Goal: Task Accomplishment & Management: Manage account settings

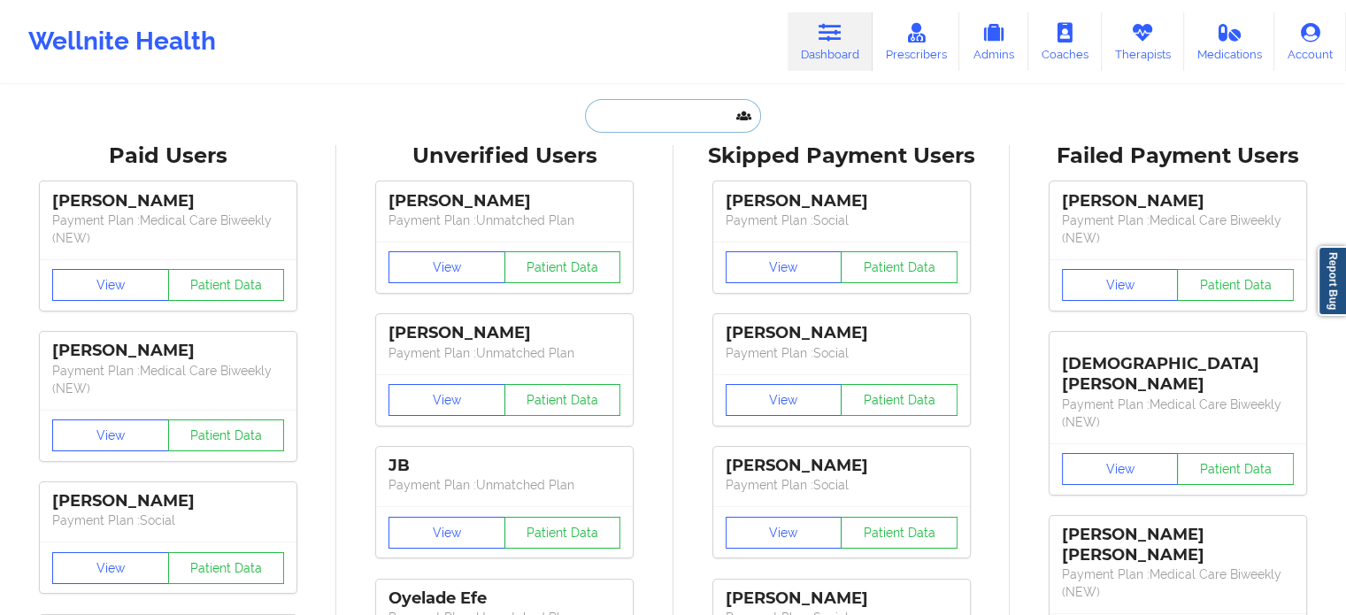
click at [646, 126] on input "text" at bounding box center [672, 116] width 175 height 34
paste input "[EMAIL_ADDRESS][DOMAIN_NAME]"
type input "[EMAIL_ADDRESS][DOMAIN_NAME]"
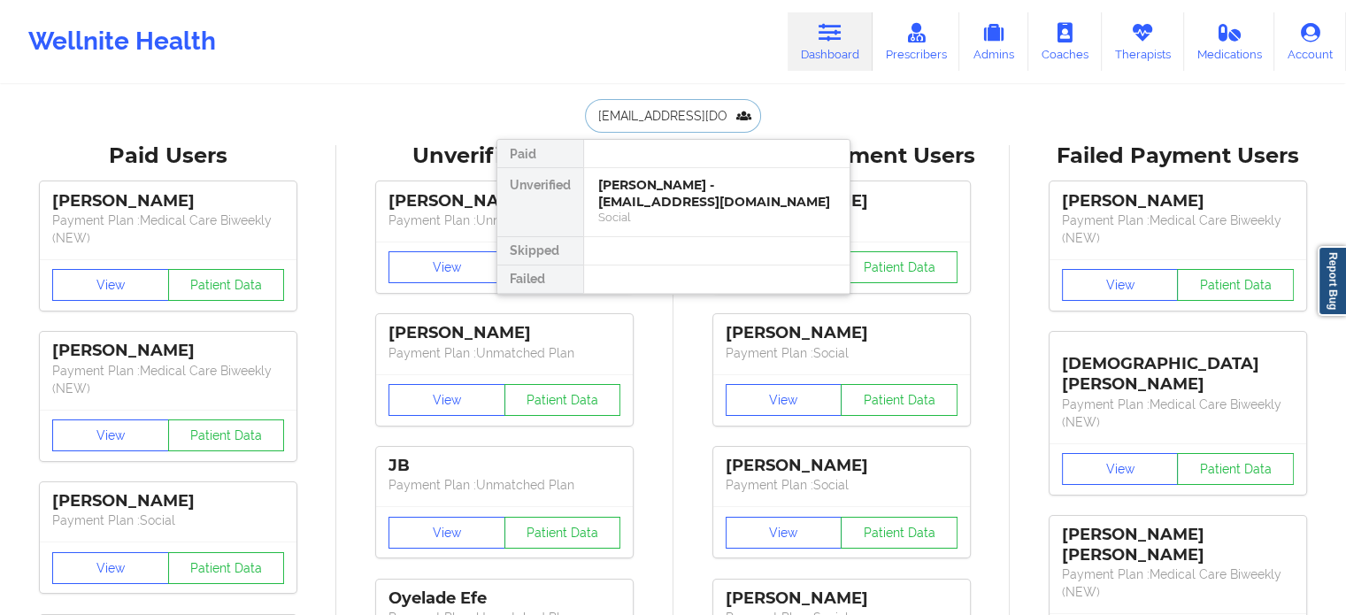
scroll to position [0, 3]
click at [649, 194] on div "[PERSON_NAME] - [EMAIL_ADDRESS][DOMAIN_NAME]" at bounding box center [716, 193] width 237 height 33
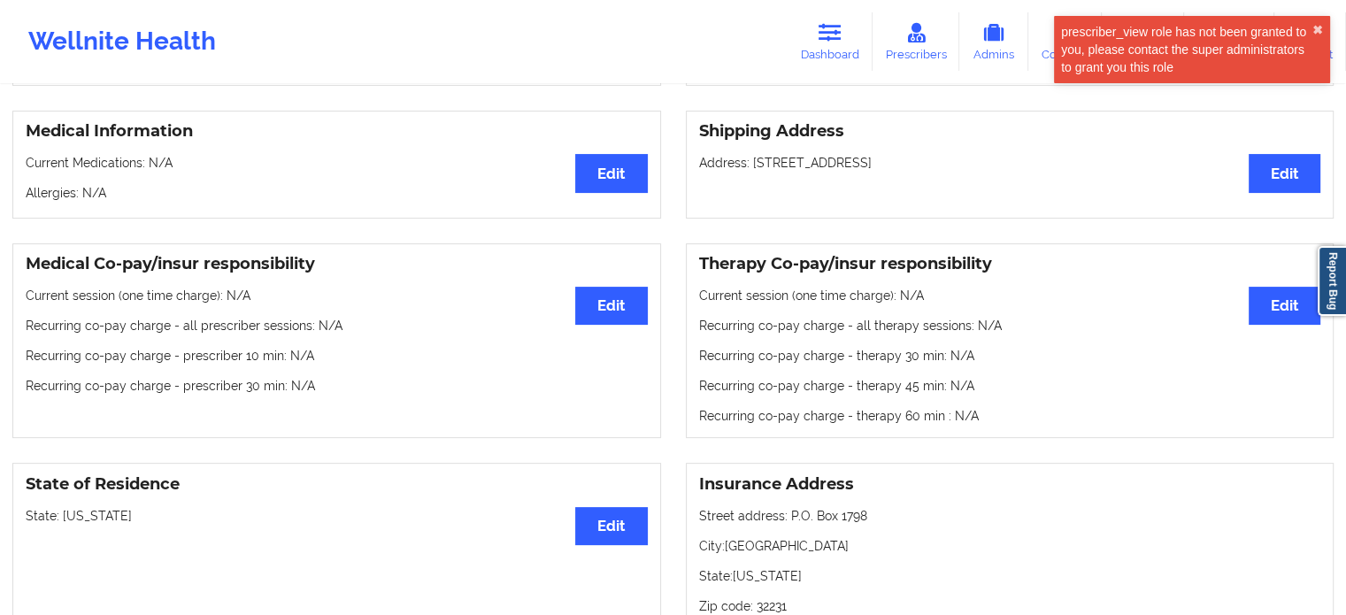
scroll to position [0, 0]
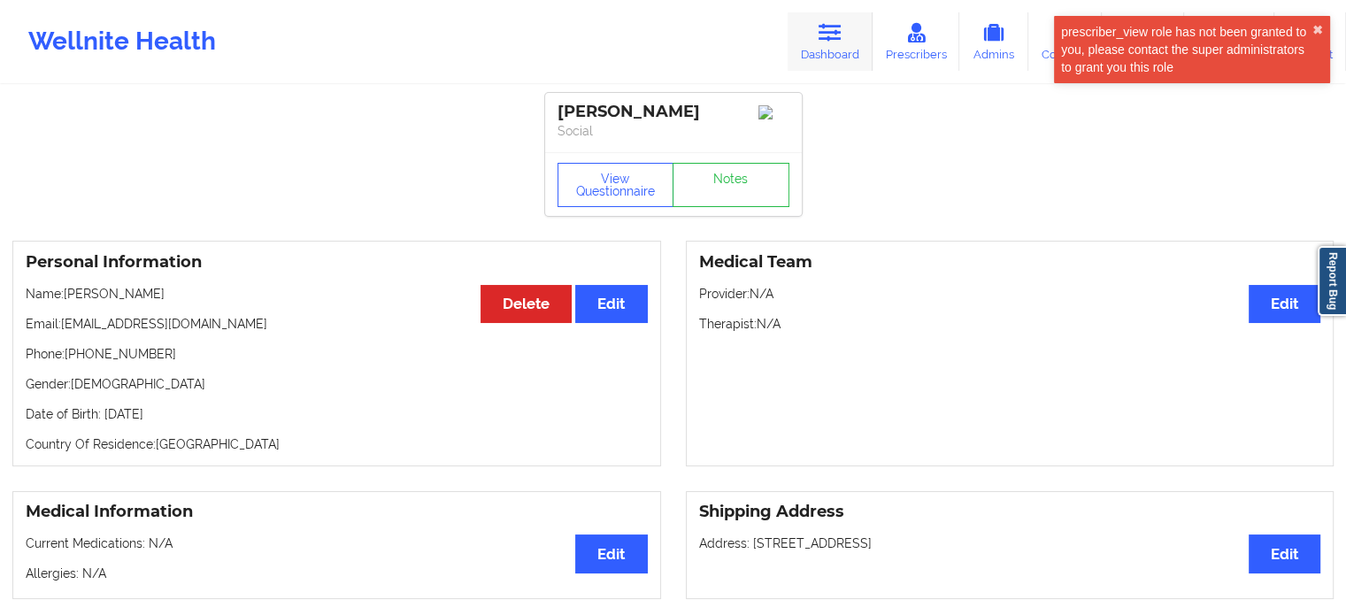
click at [811, 58] on link "Dashboard" at bounding box center [830, 41] width 85 height 58
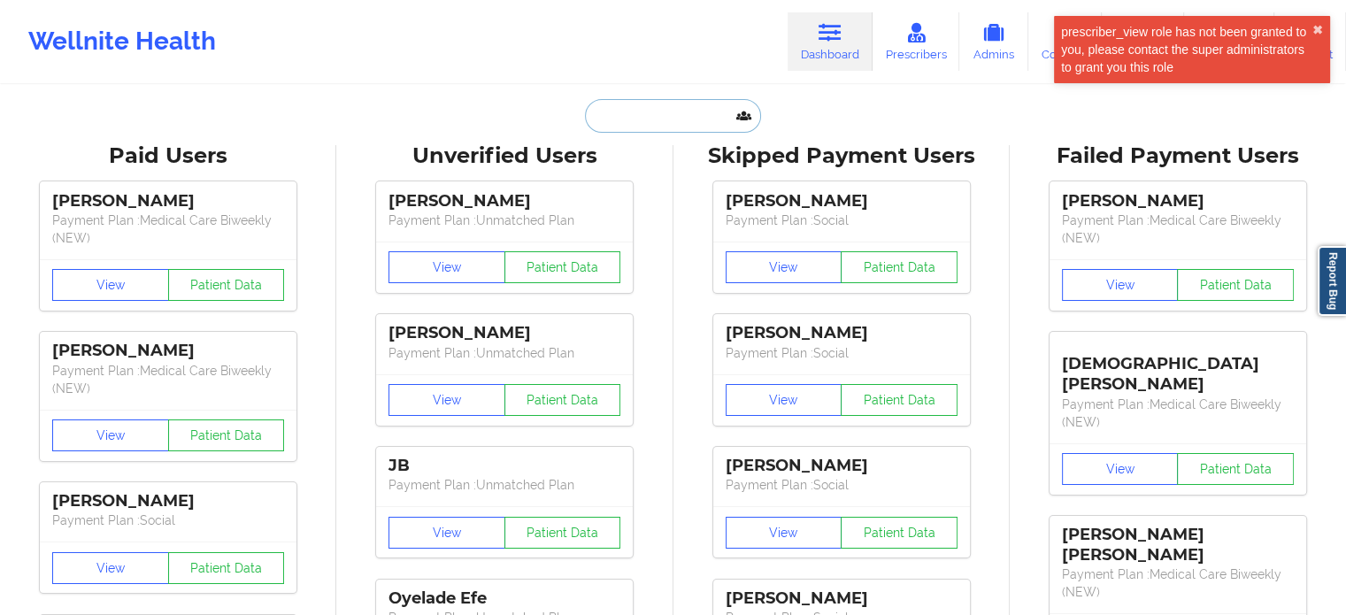
click at [644, 124] on input "text" at bounding box center [672, 116] width 175 height 34
paste input "[EMAIL_ADDRESS][DOMAIN_NAME]"
type input "[EMAIL_ADDRESS][DOMAIN_NAME]"
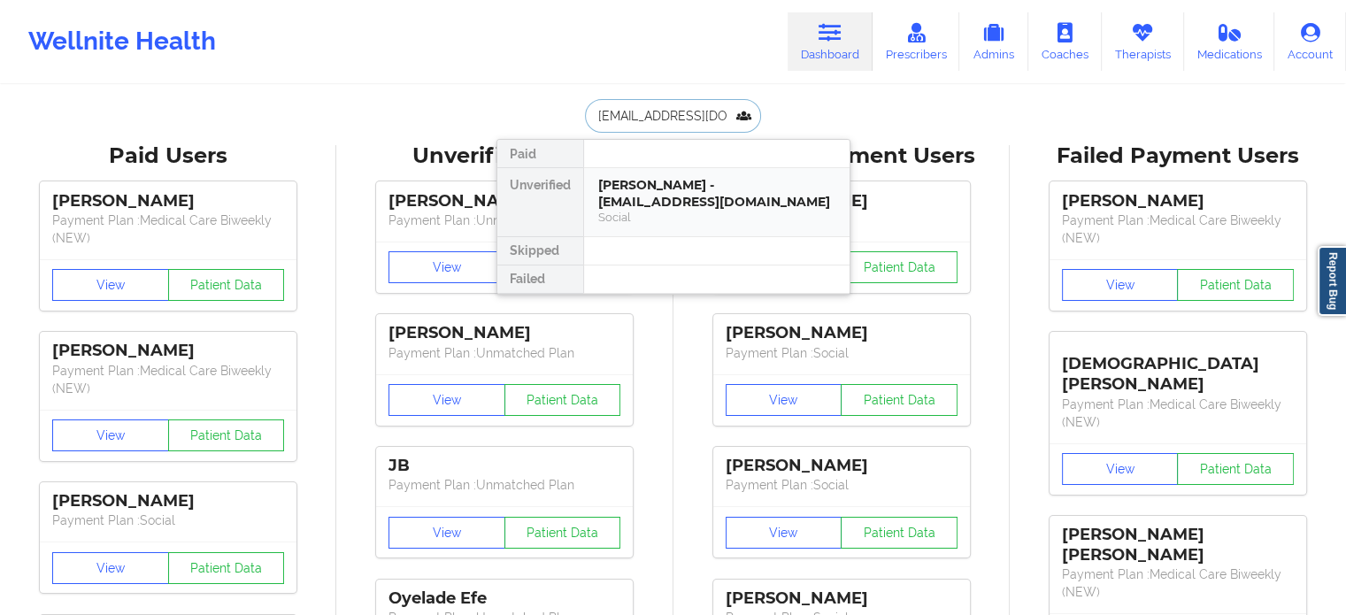
click at [647, 209] on div "[PERSON_NAME] - [EMAIL_ADDRESS][DOMAIN_NAME]" at bounding box center [716, 193] width 237 height 33
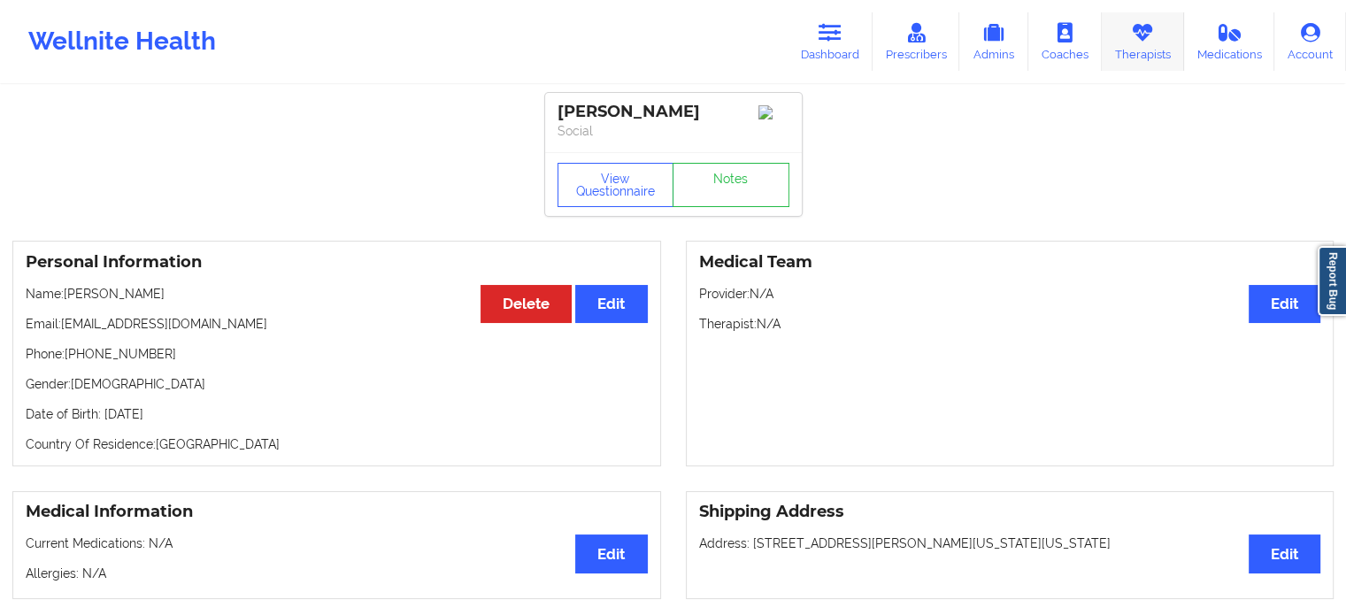
click at [1143, 35] on icon at bounding box center [1142, 32] width 23 height 19
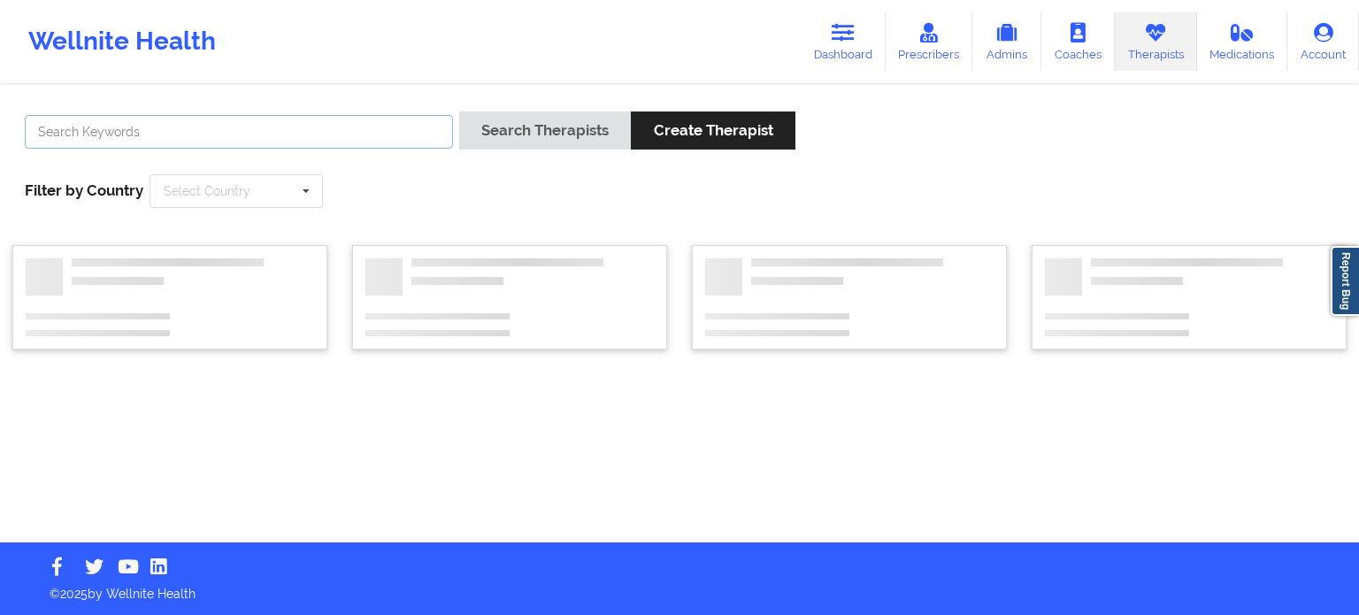
click at [301, 141] on input "text" at bounding box center [239, 132] width 428 height 34
paste input "[PERSON_NAME]"
type input "[PERSON_NAME]"
click at [459, 112] on button "Search Therapists" at bounding box center [545, 131] width 172 height 38
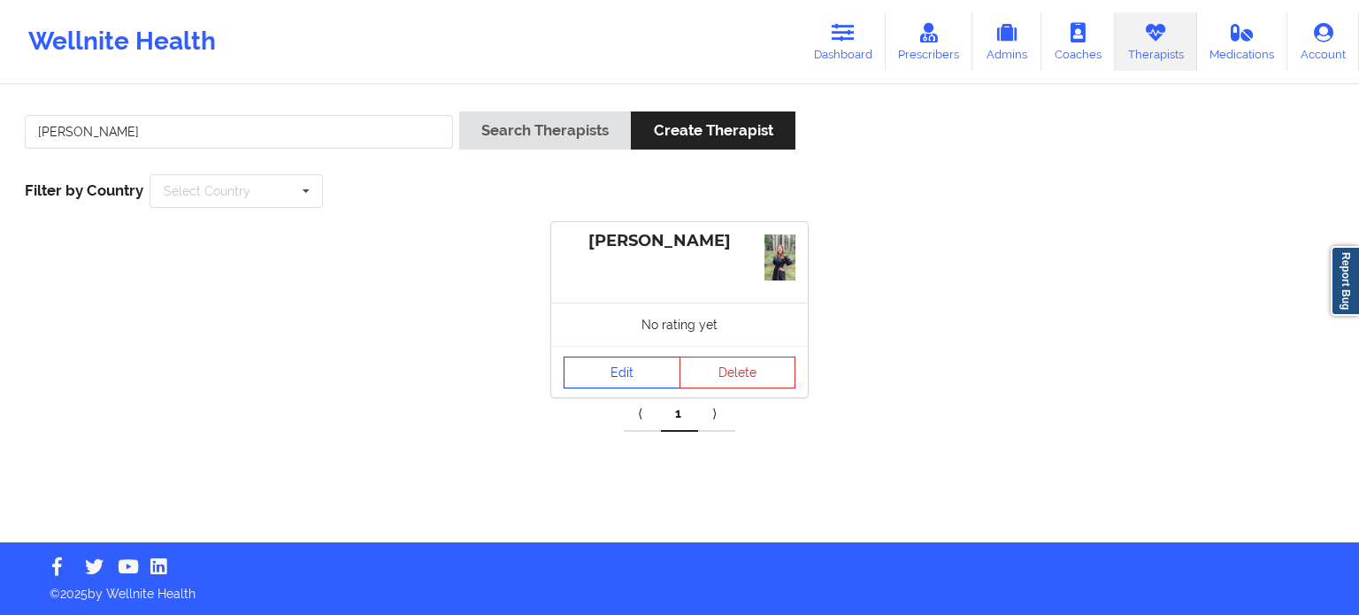
click at [615, 373] on link "Edit" at bounding box center [622, 373] width 117 height 32
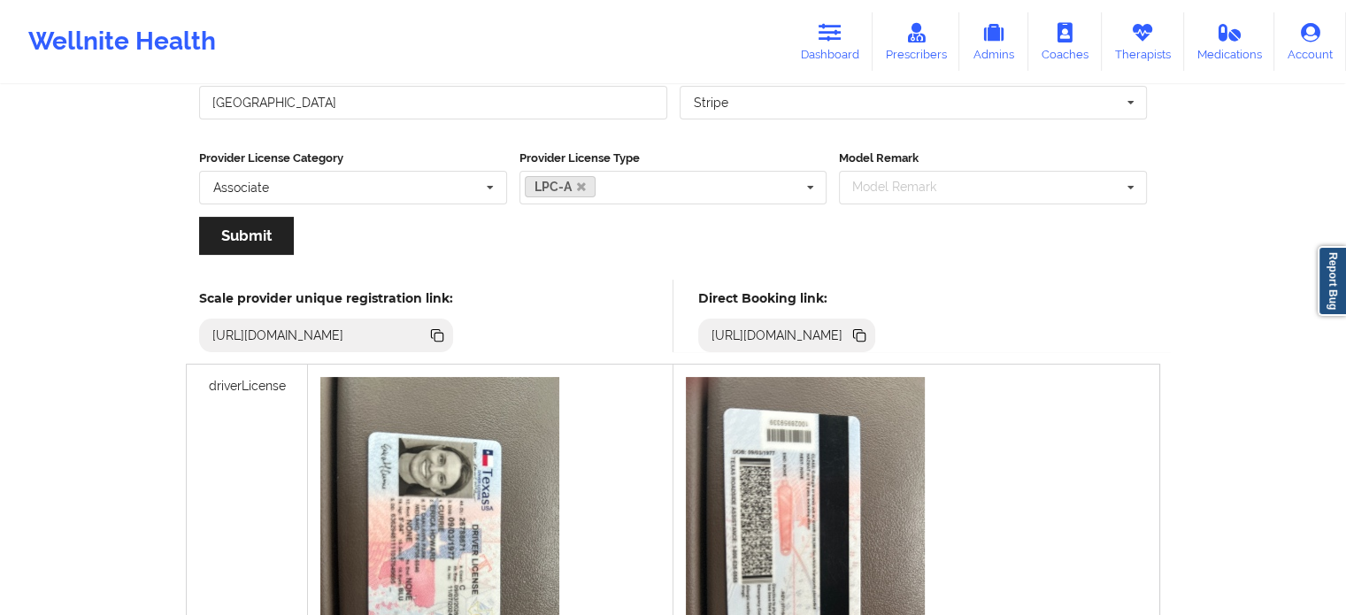
scroll to position [354, 0]
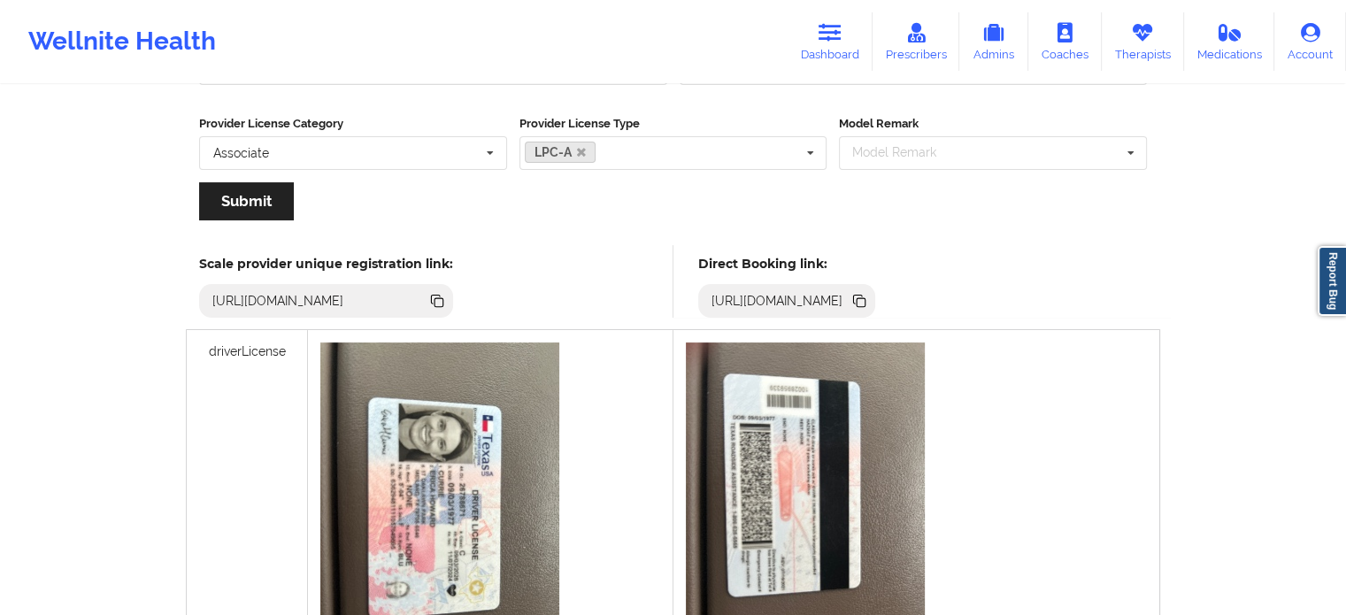
click at [866, 303] on icon at bounding box center [861, 302] width 9 height 9
